Goal: Task Accomplishment & Management: Manage account settings

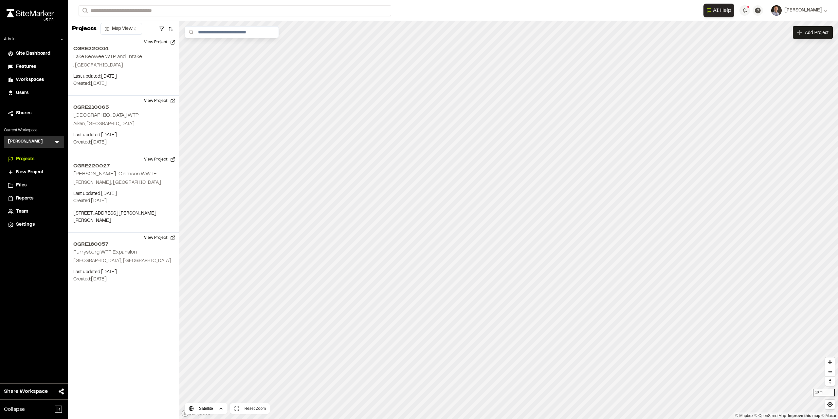
click at [30, 78] on span "Workspaces" at bounding box center [30, 79] width 28 height 7
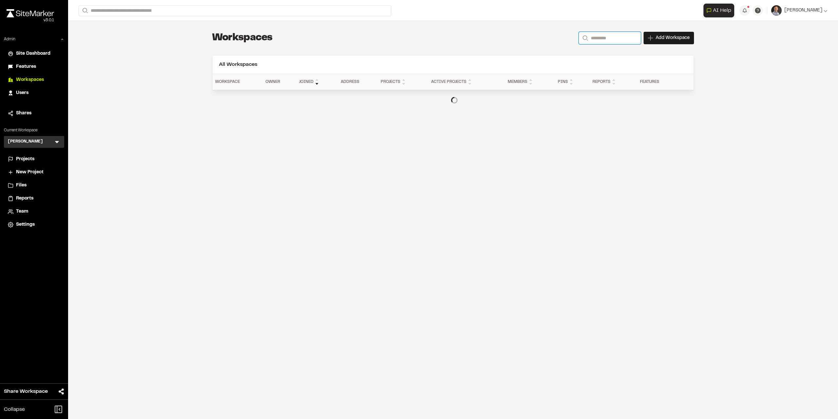
click at [613, 36] on input "Search" at bounding box center [610, 38] width 62 height 12
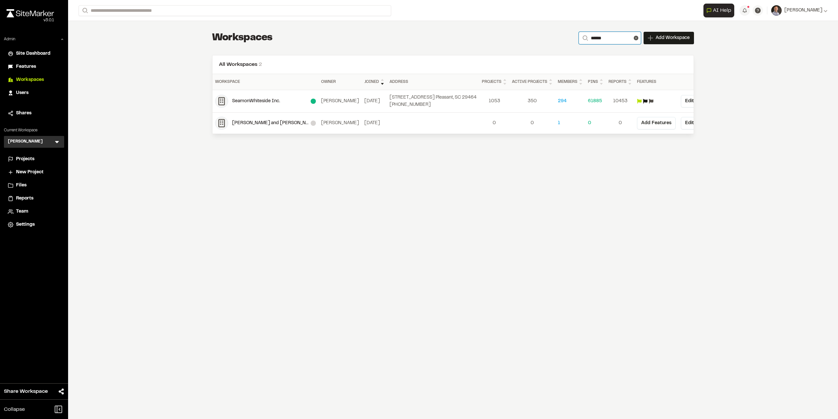
type input "******"
click at [533, 101] on div "350" at bounding box center [532, 101] width 41 height 7
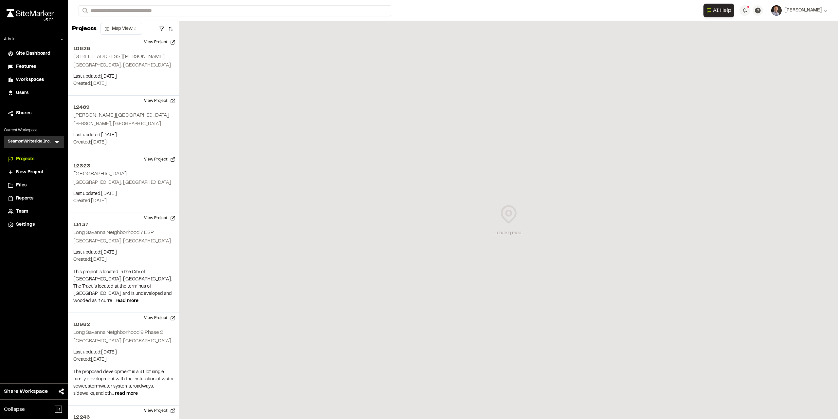
click at [30, 80] on span "Workspaces" at bounding box center [30, 79] width 28 height 7
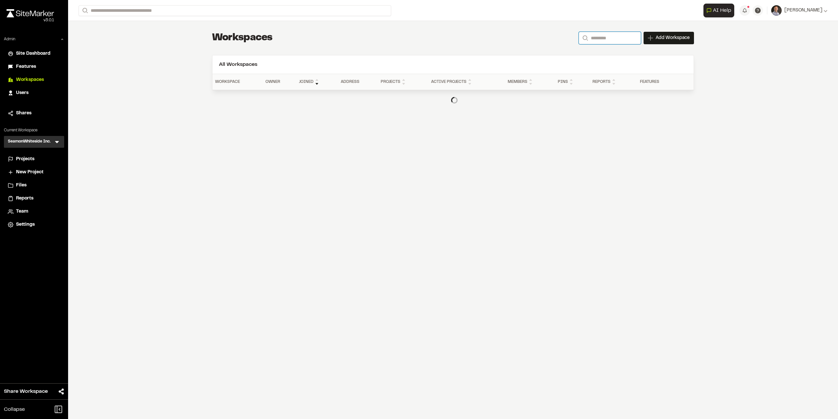
click at [613, 35] on input "Search" at bounding box center [610, 38] width 62 height 12
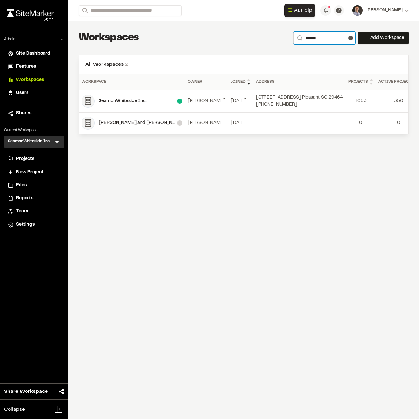
type input "******"
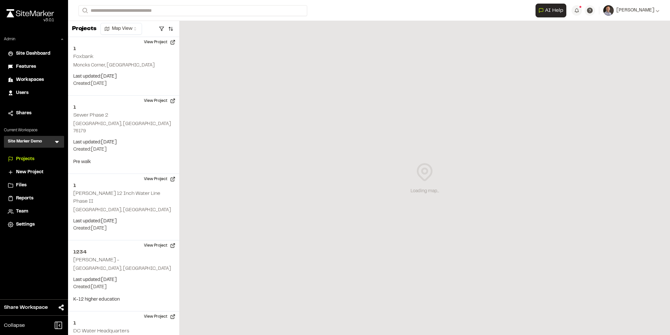
click at [57, 143] on icon at bounding box center [57, 141] width 7 height 7
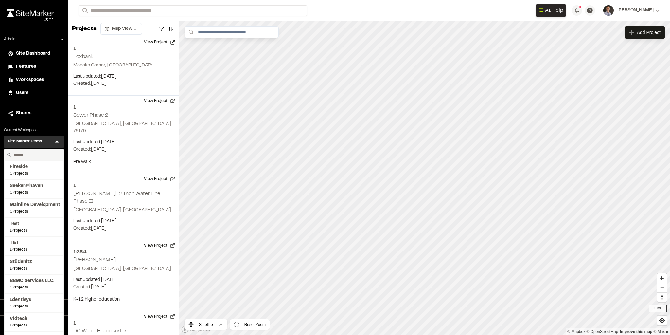
click at [34, 155] on input "text" at bounding box center [36, 154] width 50 height 11
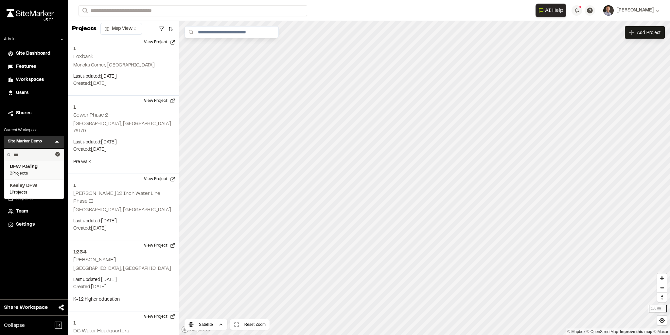
type input "***"
click at [27, 166] on span "DFW Paving" at bounding box center [34, 166] width 48 height 7
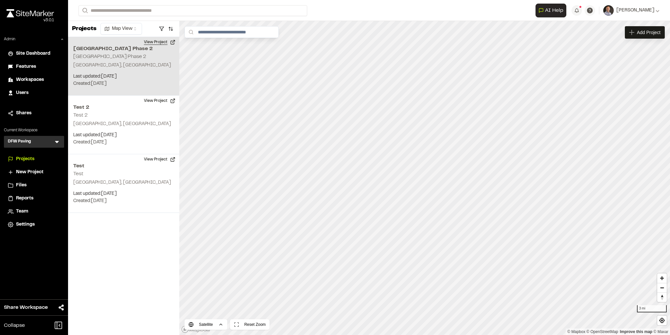
click at [159, 43] on button "View Project" at bounding box center [159, 42] width 39 height 10
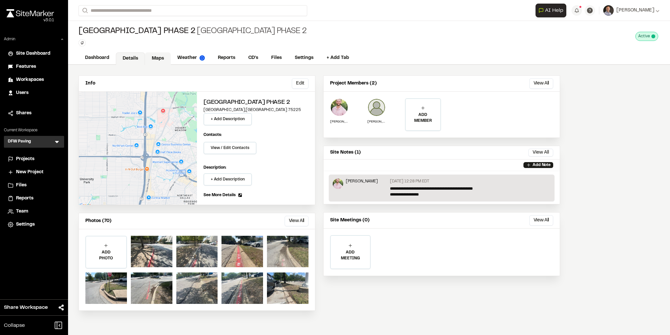
click at [160, 56] on link "Maps" at bounding box center [158, 58] width 26 height 12
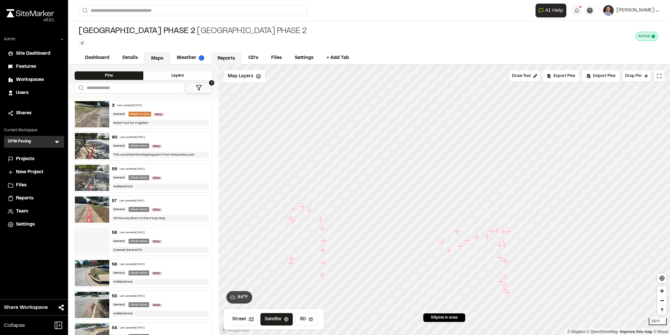
click at [228, 54] on link "Reports" at bounding box center [226, 58] width 31 height 12
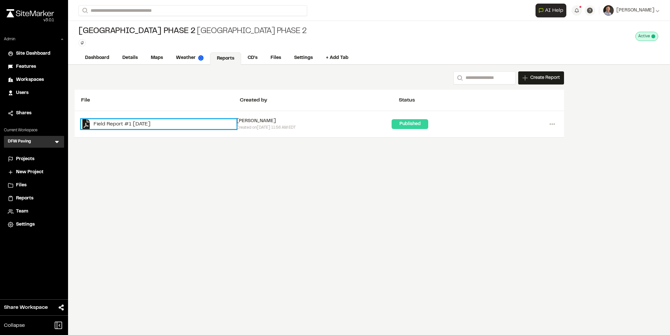
click at [119, 123] on link "Field Report #1 2025-08-20" at bounding box center [158, 124] width 155 height 10
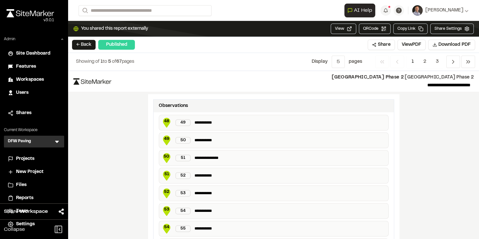
scroll to position [1240, 0]
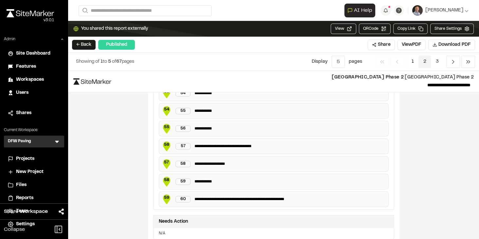
drag, startPoint x: 424, startPoint y: 63, endPoint x: 419, endPoint y: 67, distance: 6.5
click at [424, 63] on span "2" at bounding box center [424, 62] width 13 height 12
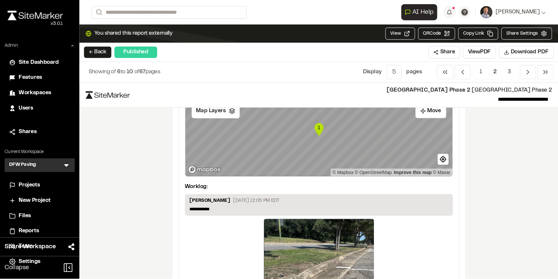
scroll to position [722, 0]
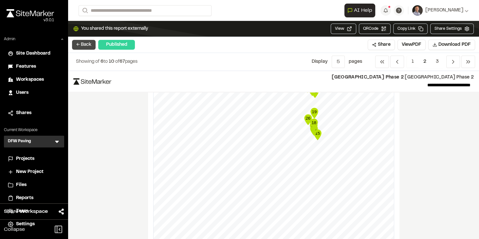
click at [82, 47] on button "← Back" at bounding box center [84, 45] width 24 height 10
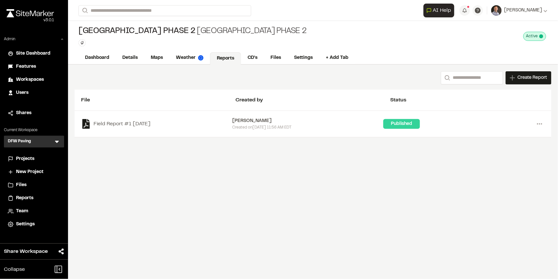
click at [28, 223] on span "Settings" at bounding box center [25, 224] width 19 height 7
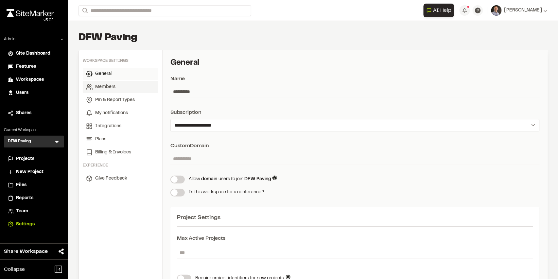
click at [105, 91] on link "Members" at bounding box center [121, 87] width 76 height 12
